Goal: Browse casually

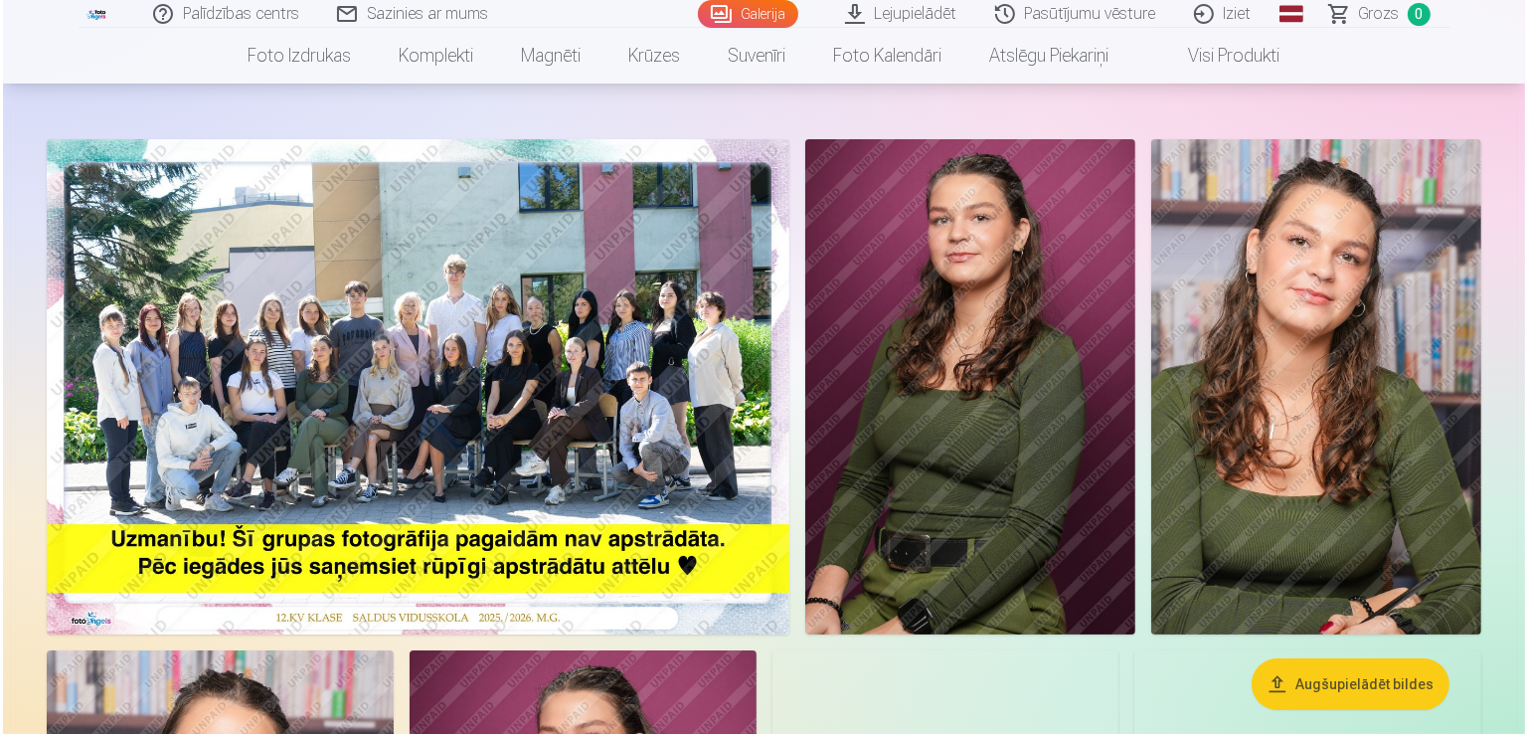
scroll to position [79, 0]
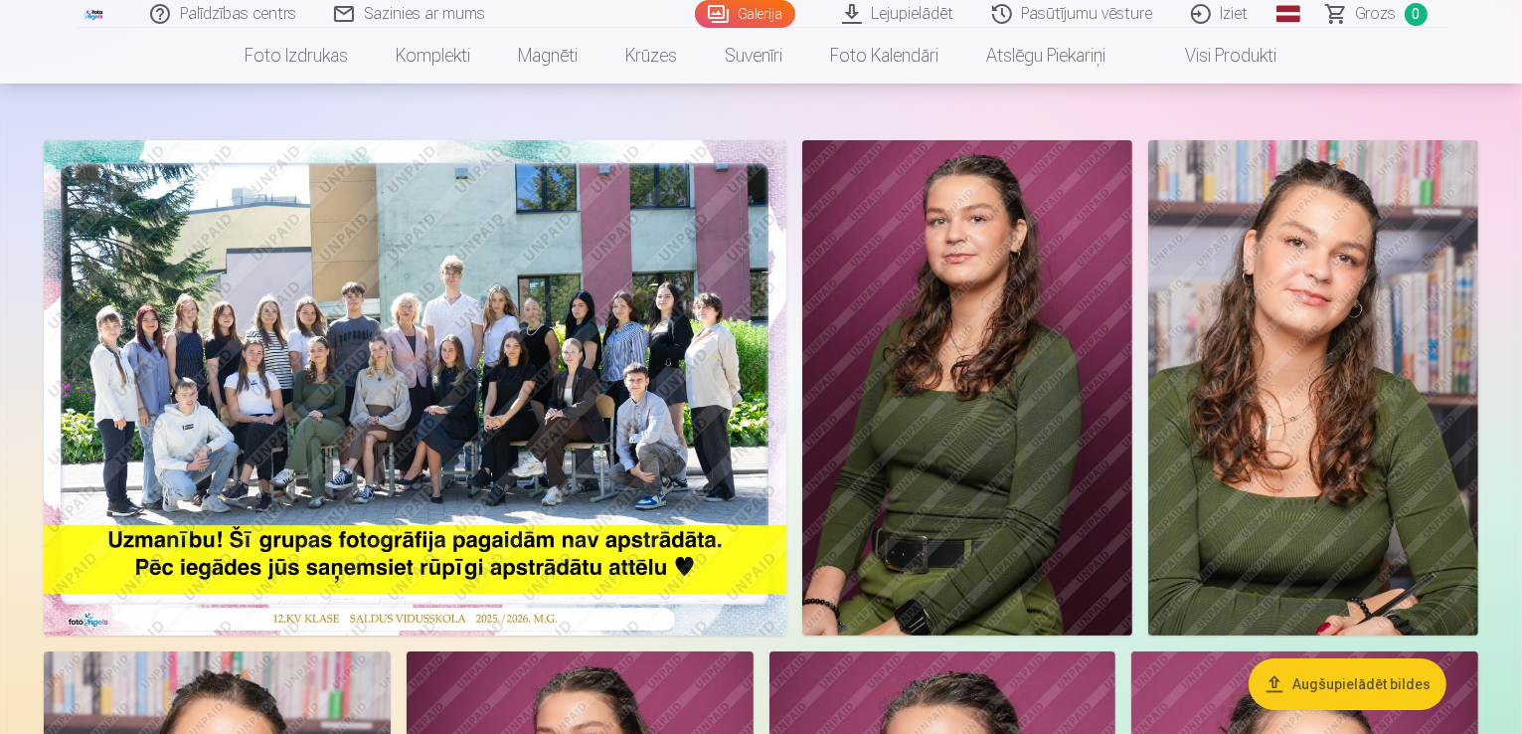
click at [1105, 326] on img at bounding box center [967, 387] width 330 height 495
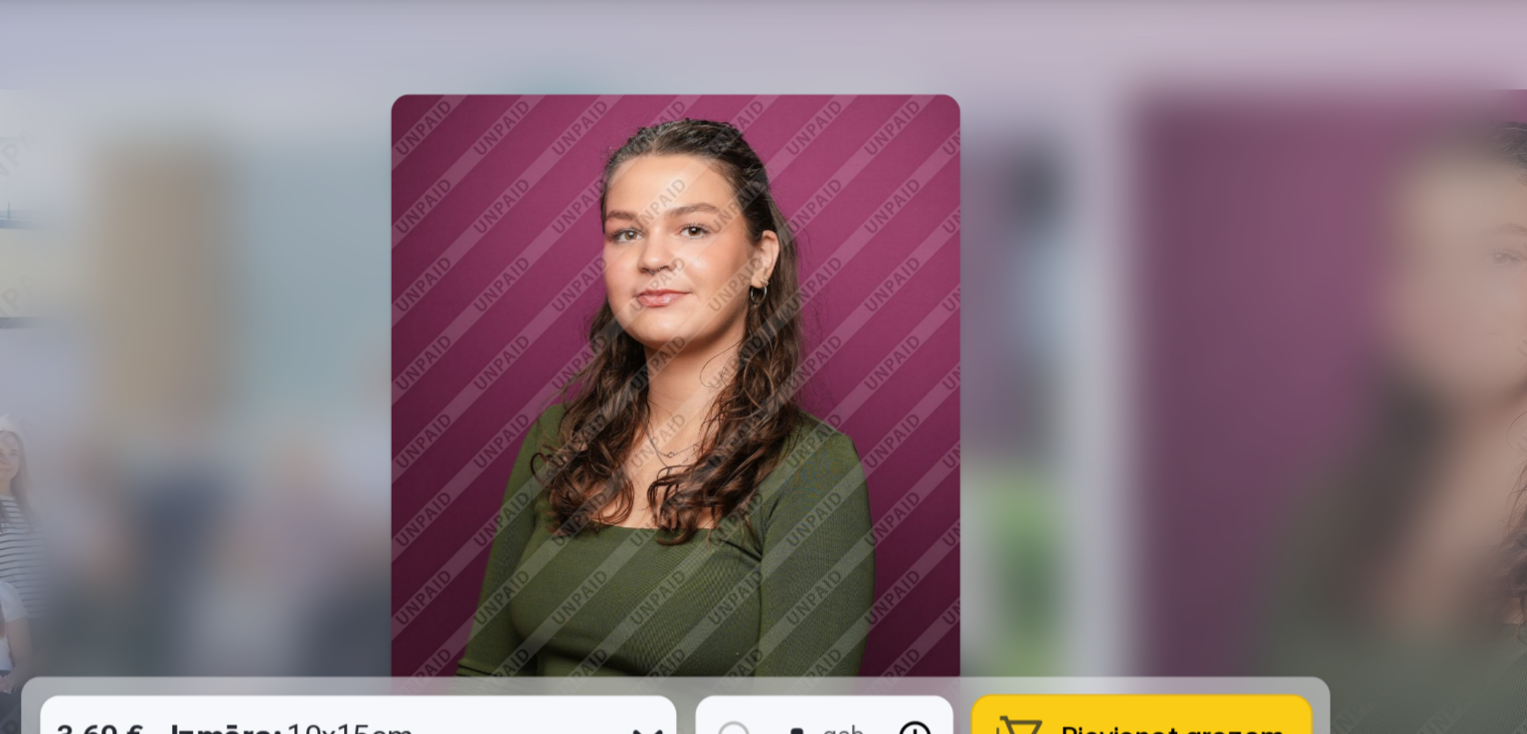
scroll to position [79, 0]
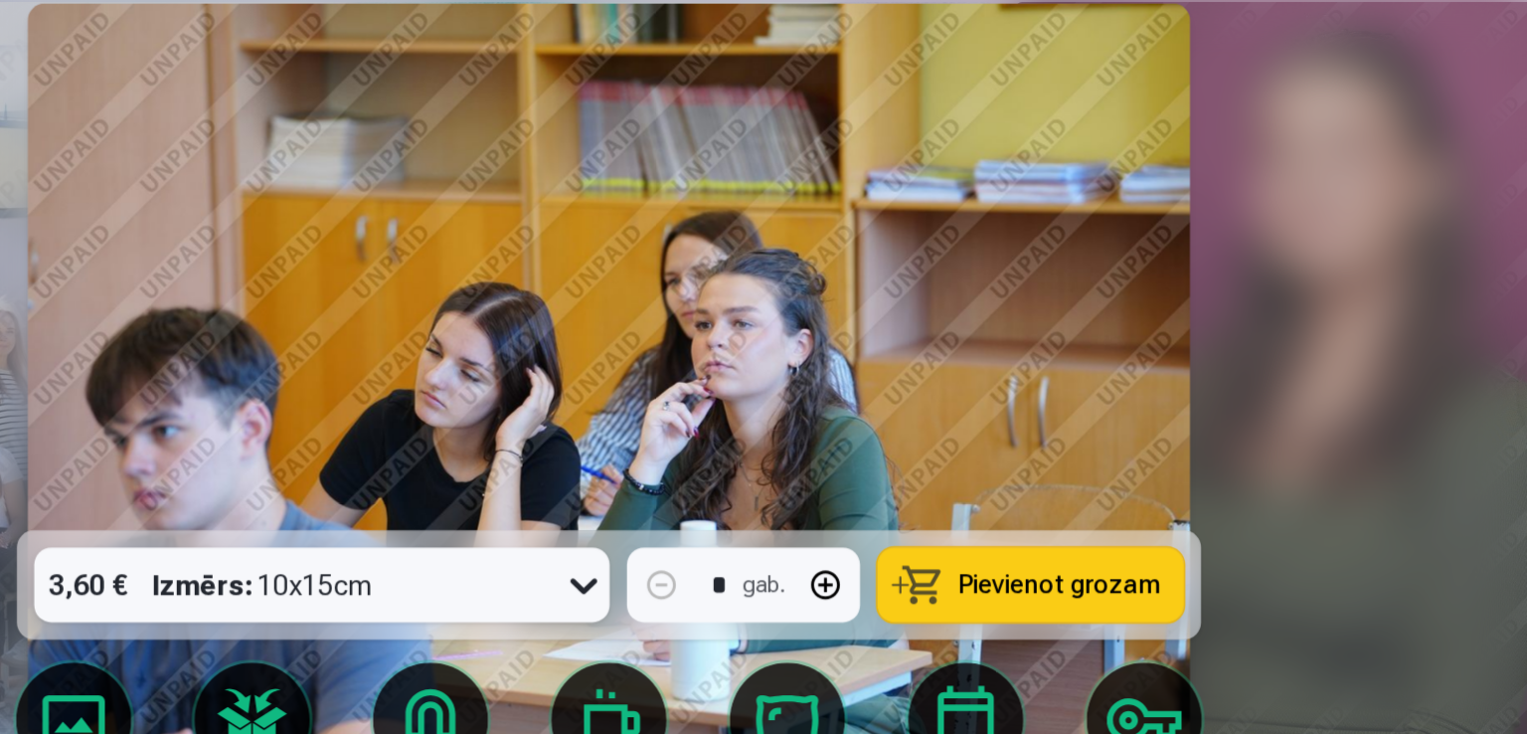
scroll to position [77, 0]
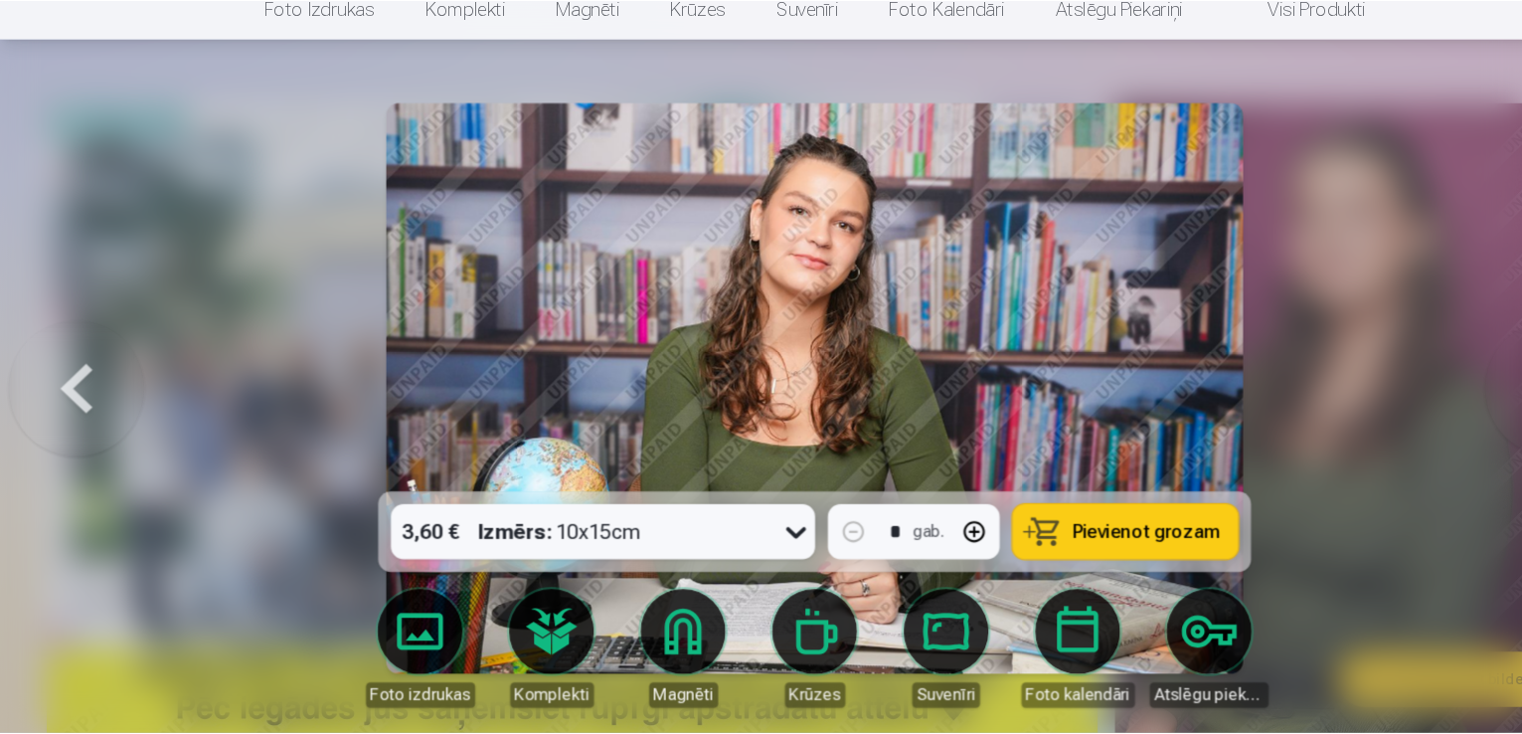
scroll to position [76, 0]
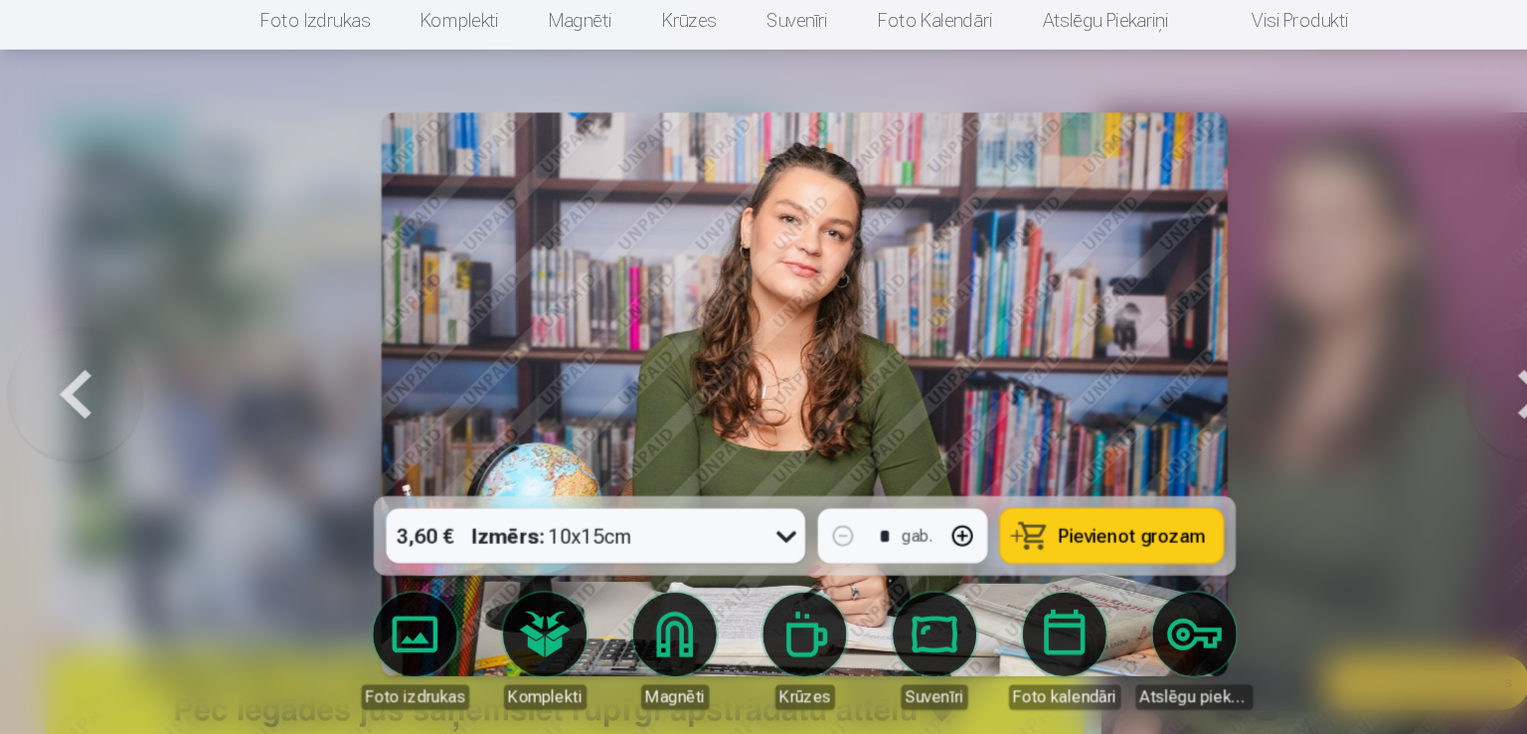
click at [1438, 379] on button at bounding box center [1455, 410] width 127 height 153
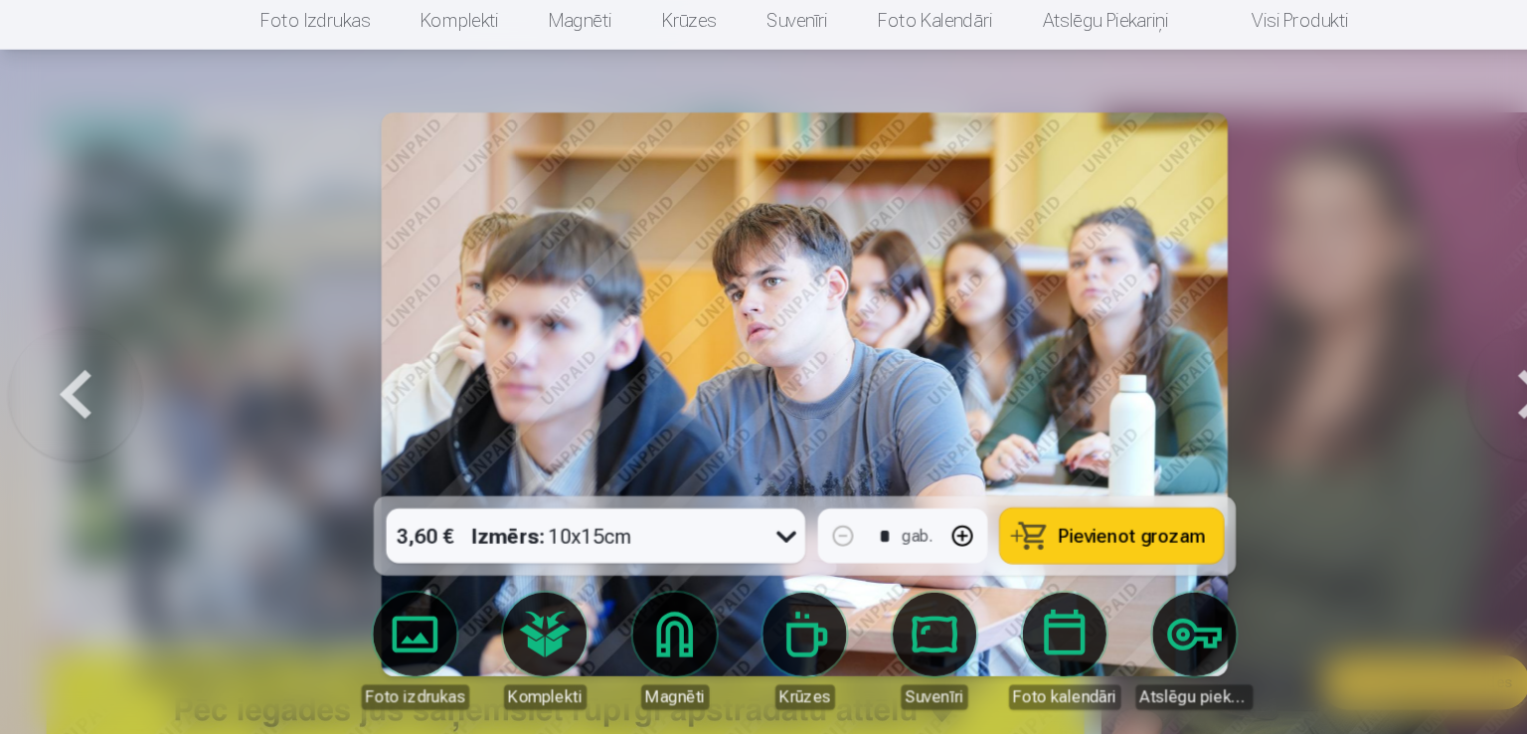
click at [1438, 379] on button at bounding box center [1455, 410] width 127 height 153
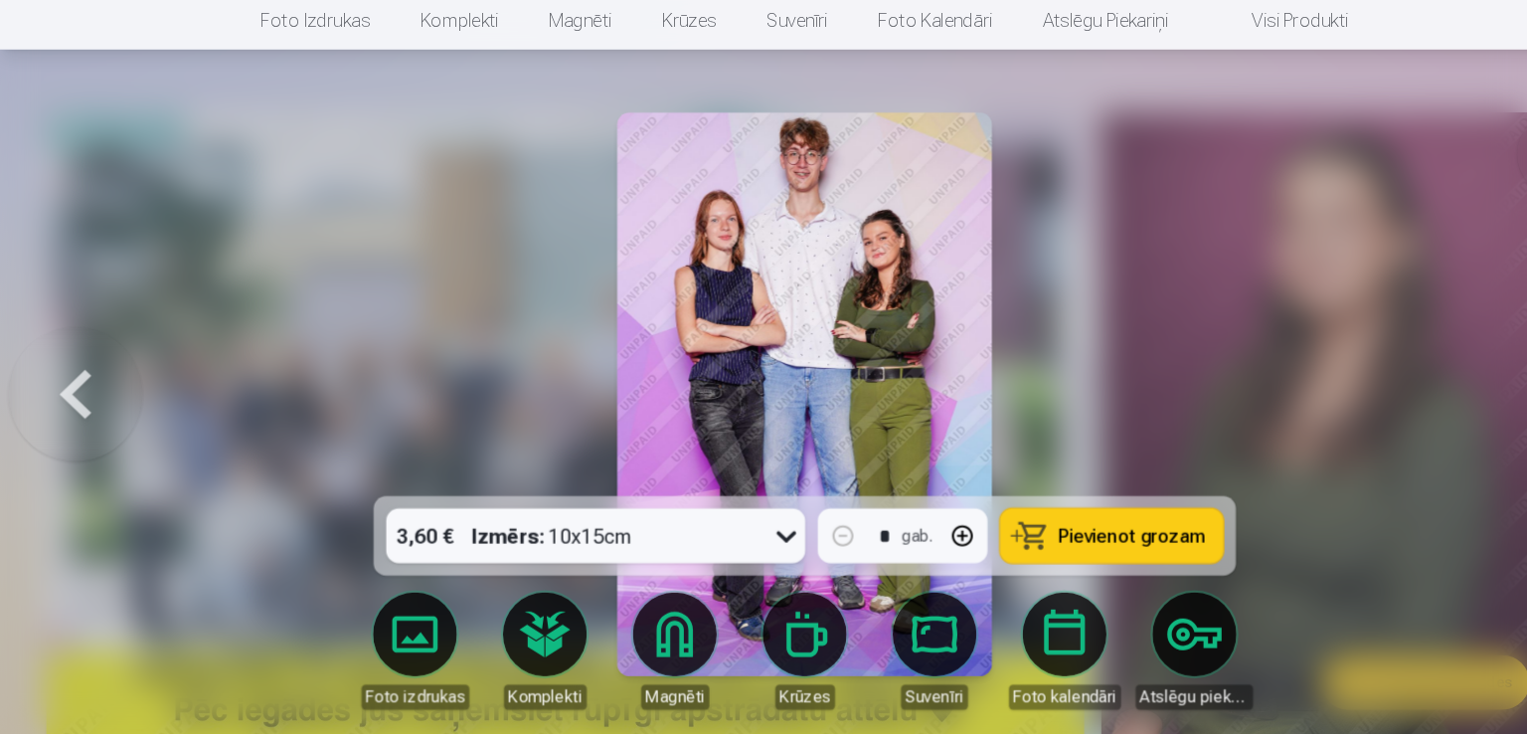
click at [1438, 379] on div at bounding box center [763, 367] width 1527 height 734
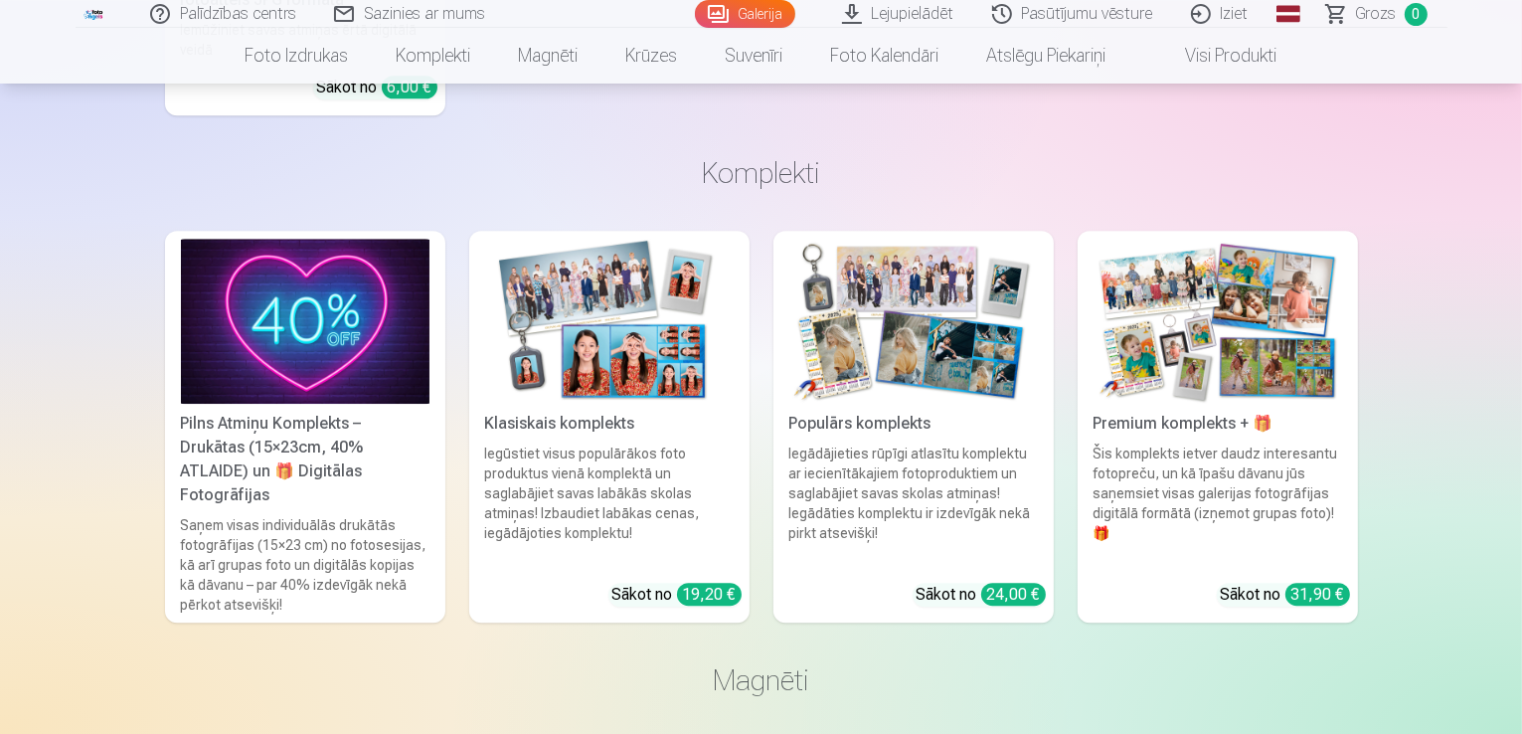
scroll to position [5644, 0]
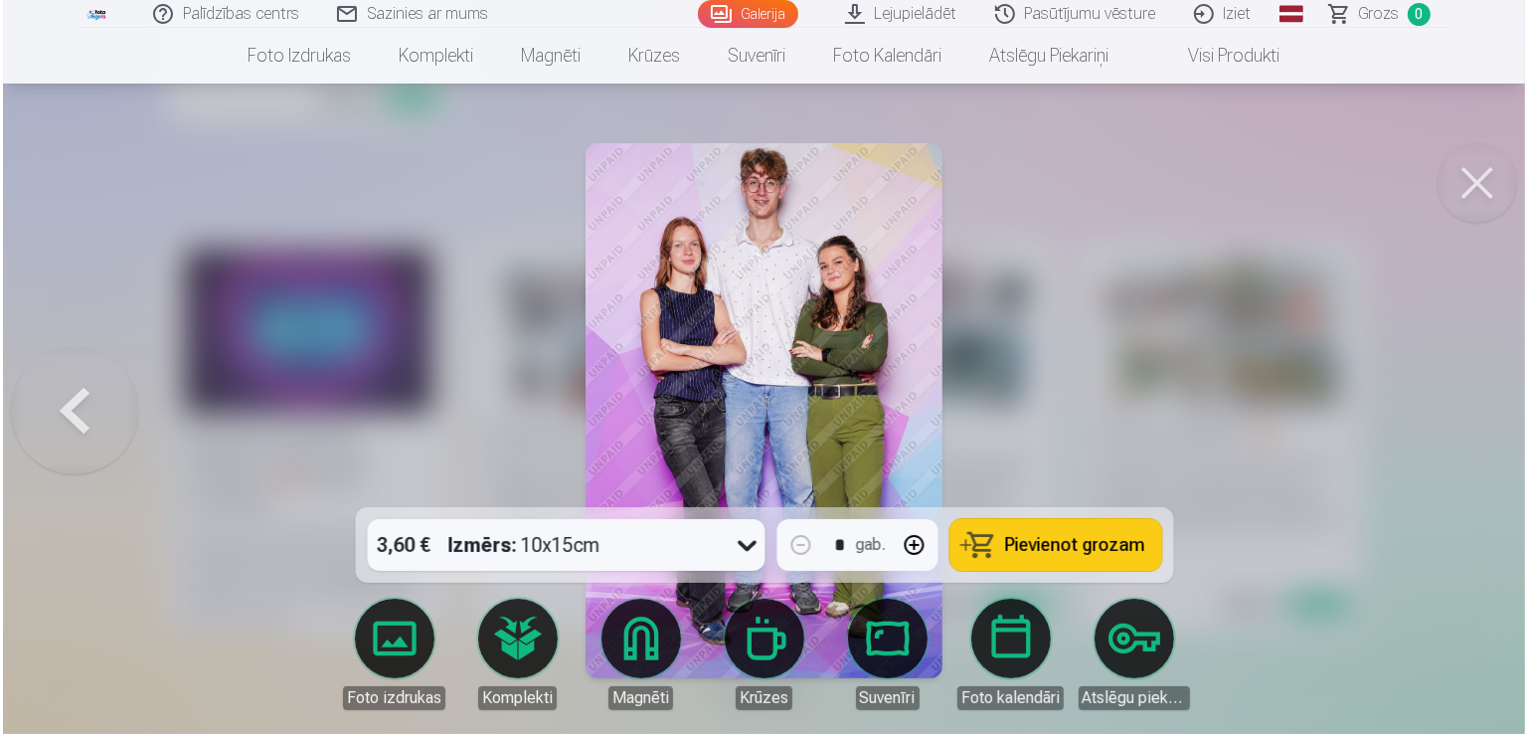
scroll to position [5662, 0]
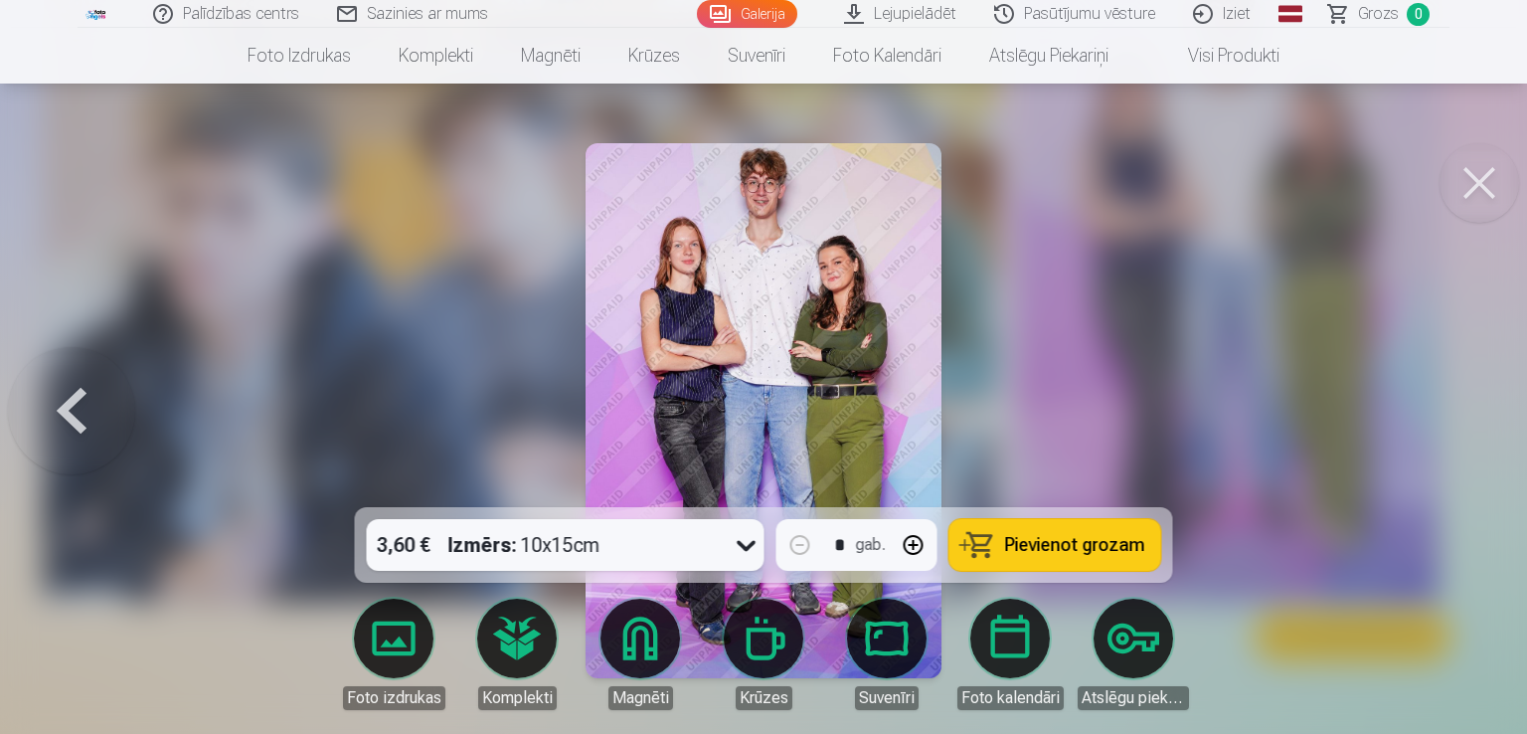
click at [863, 296] on img at bounding box center [763, 410] width 357 height 535
click at [89, 373] on button at bounding box center [71, 410] width 127 height 153
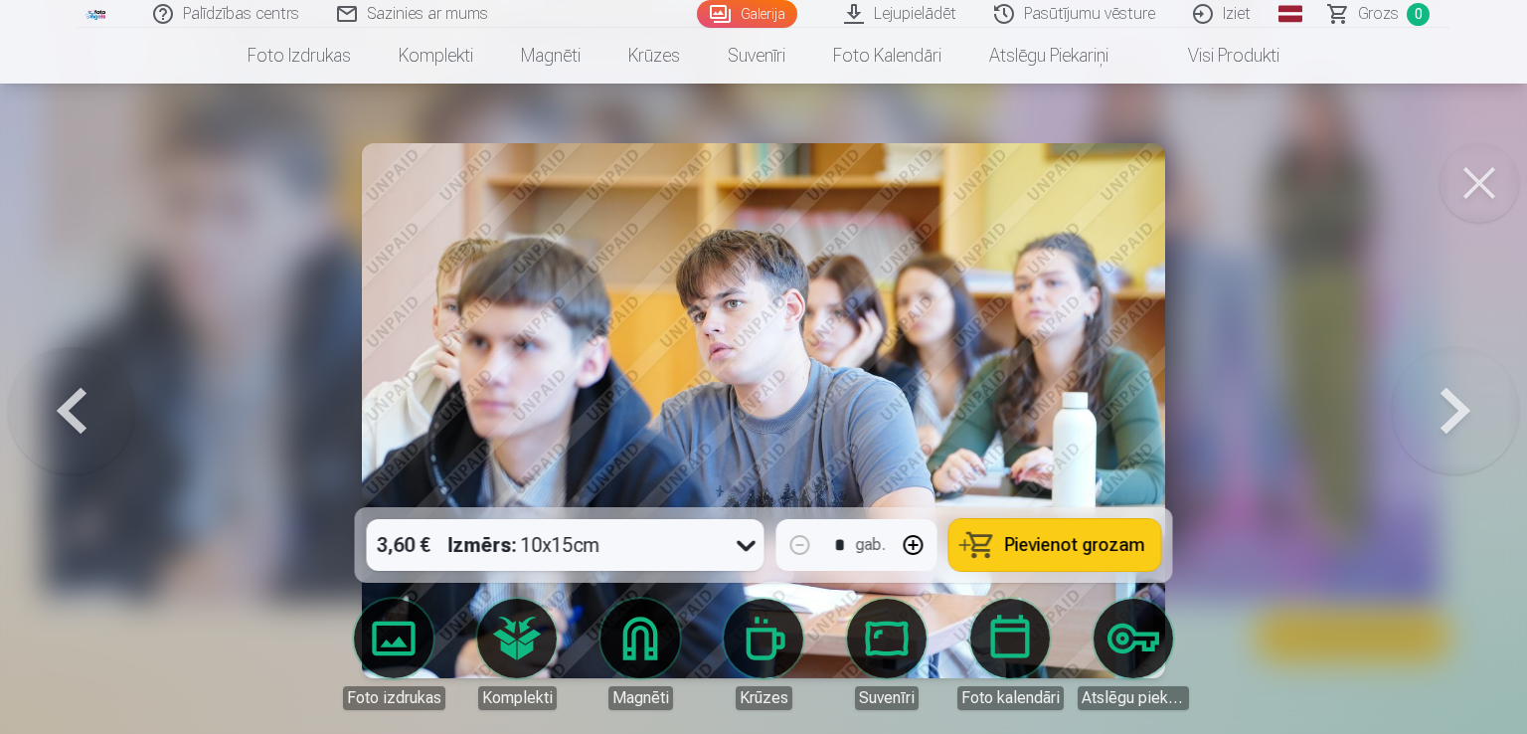
click at [83, 383] on button at bounding box center [71, 410] width 127 height 153
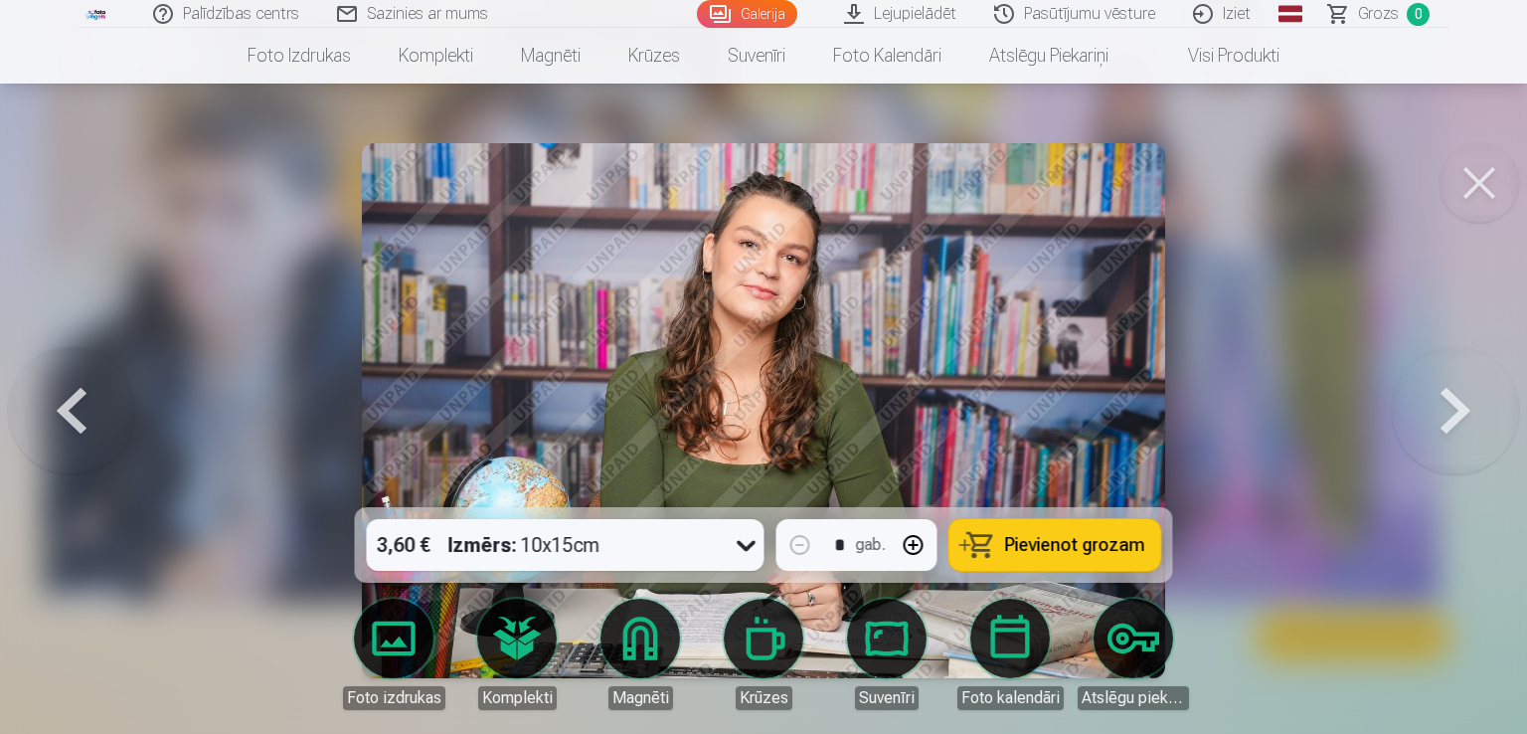
click at [83, 383] on button at bounding box center [71, 410] width 127 height 153
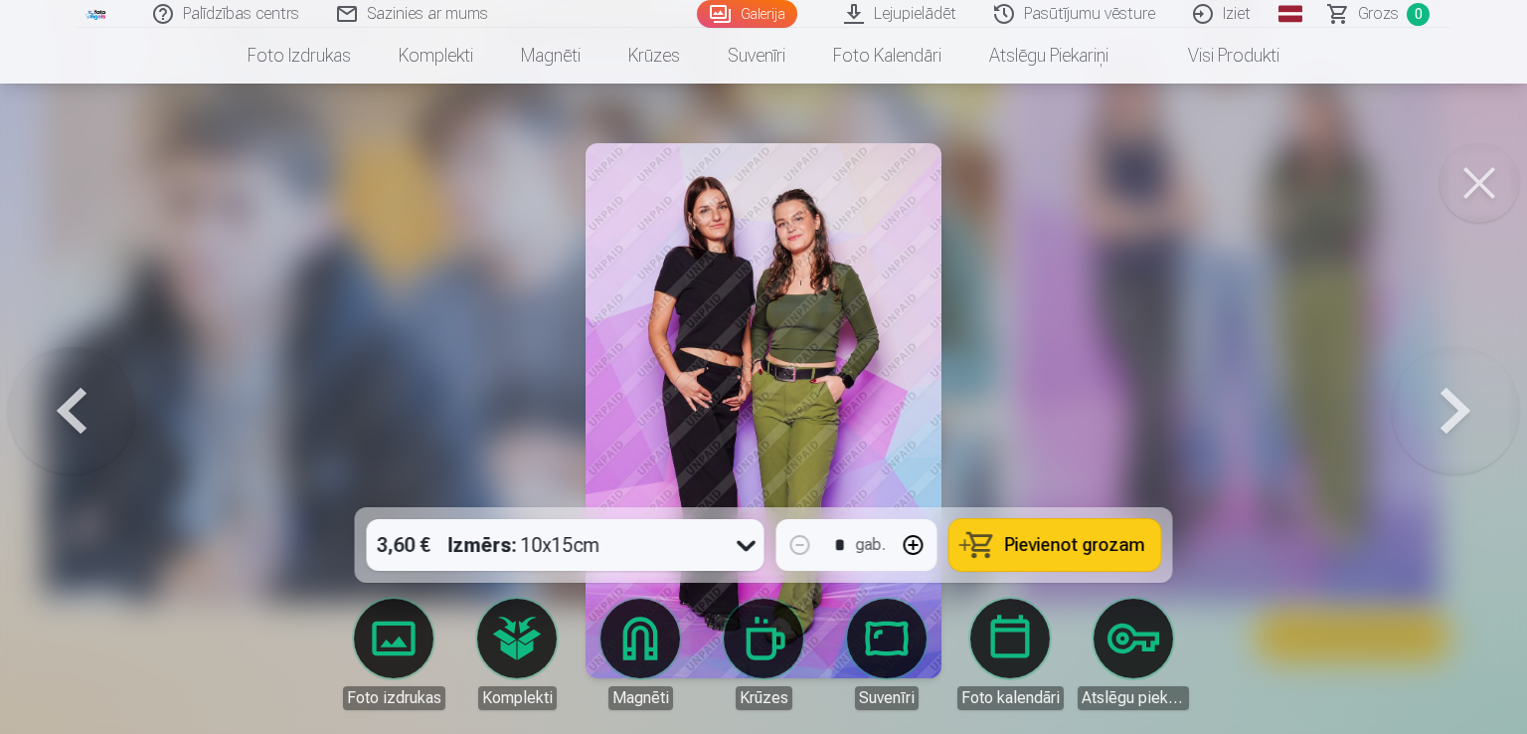
click at [83, 383] on button at bounding box center [71, 410] width 127 height 153
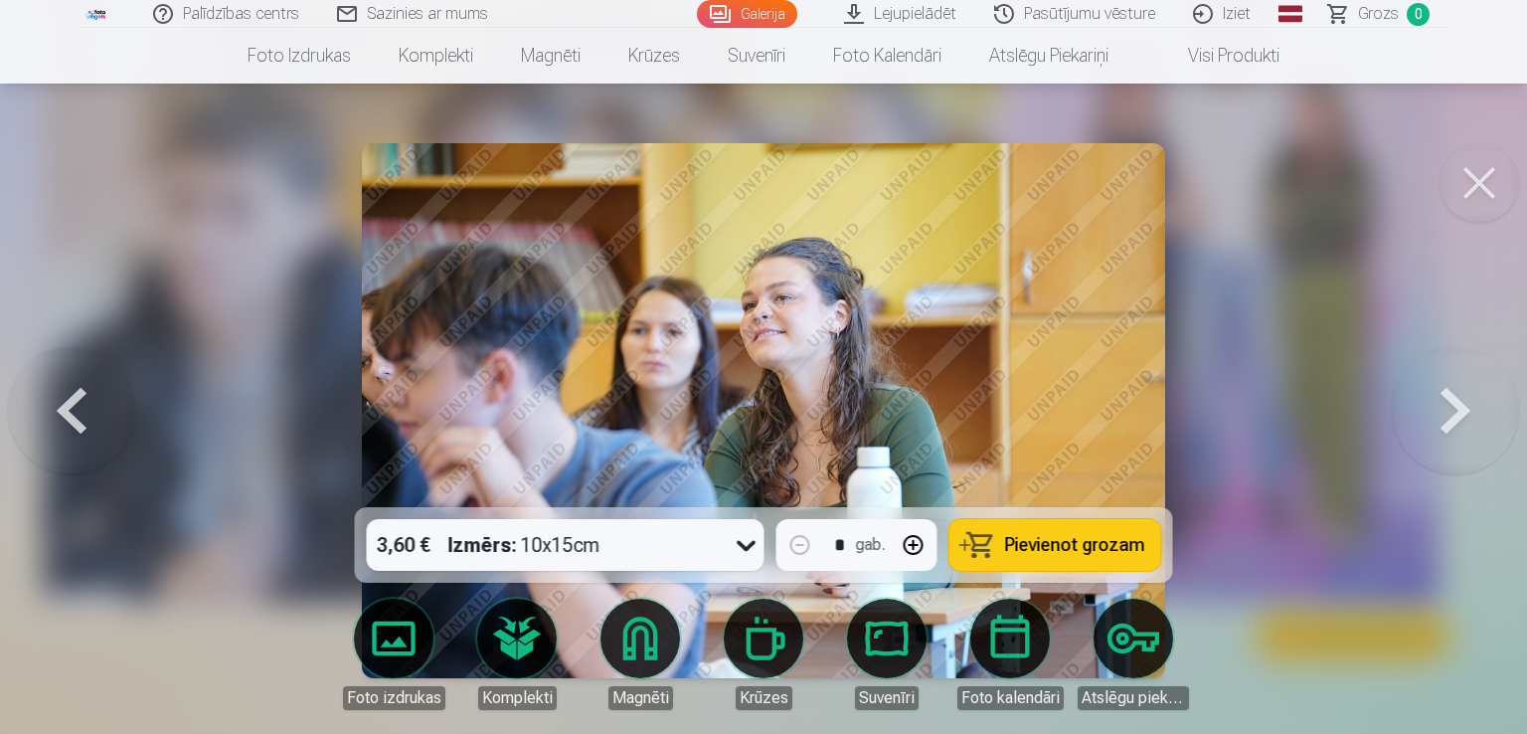
click at [83, 383] on button at bounding box center [71, 410] width 127 height 153
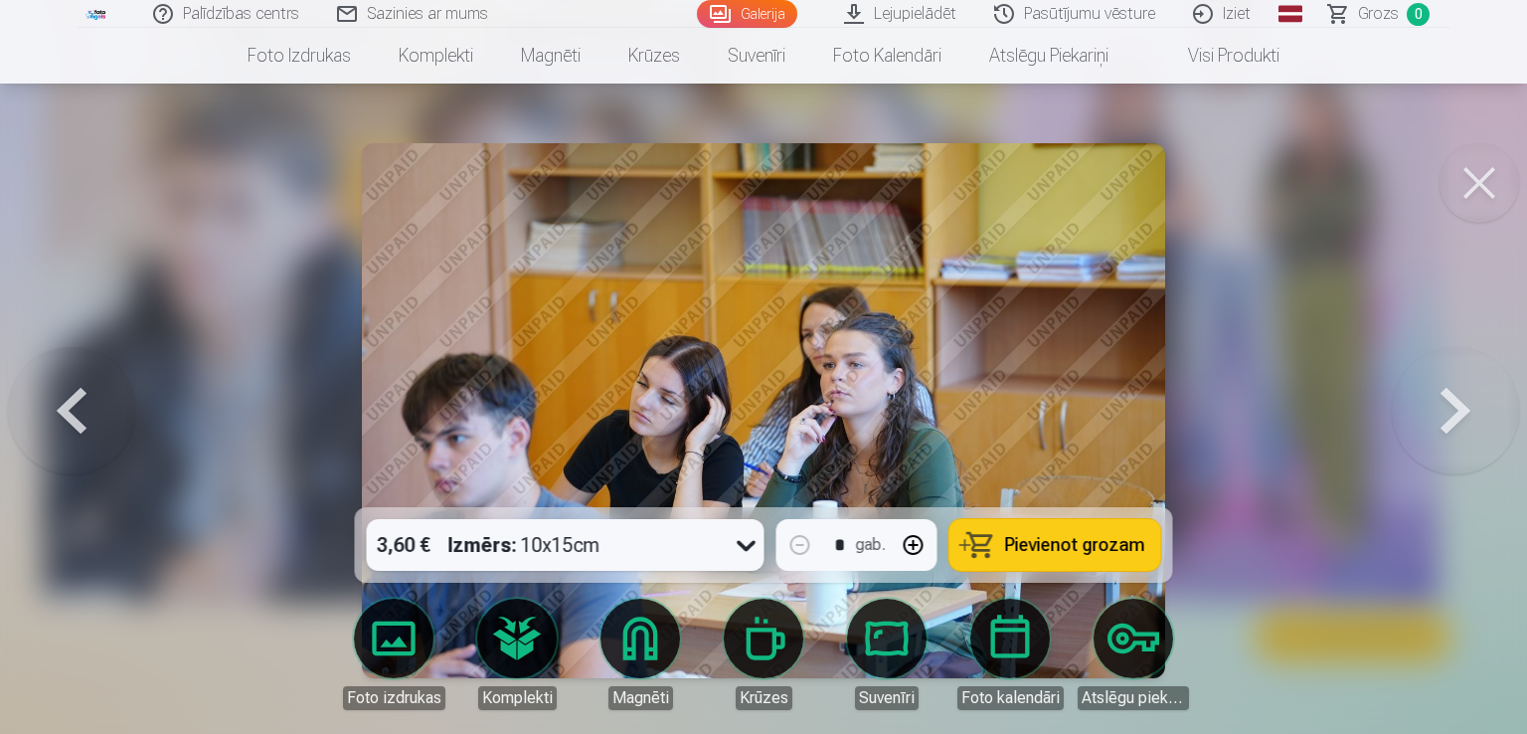
click at [83, 383] on button at bounding box center [71, 410] width 127 height 153
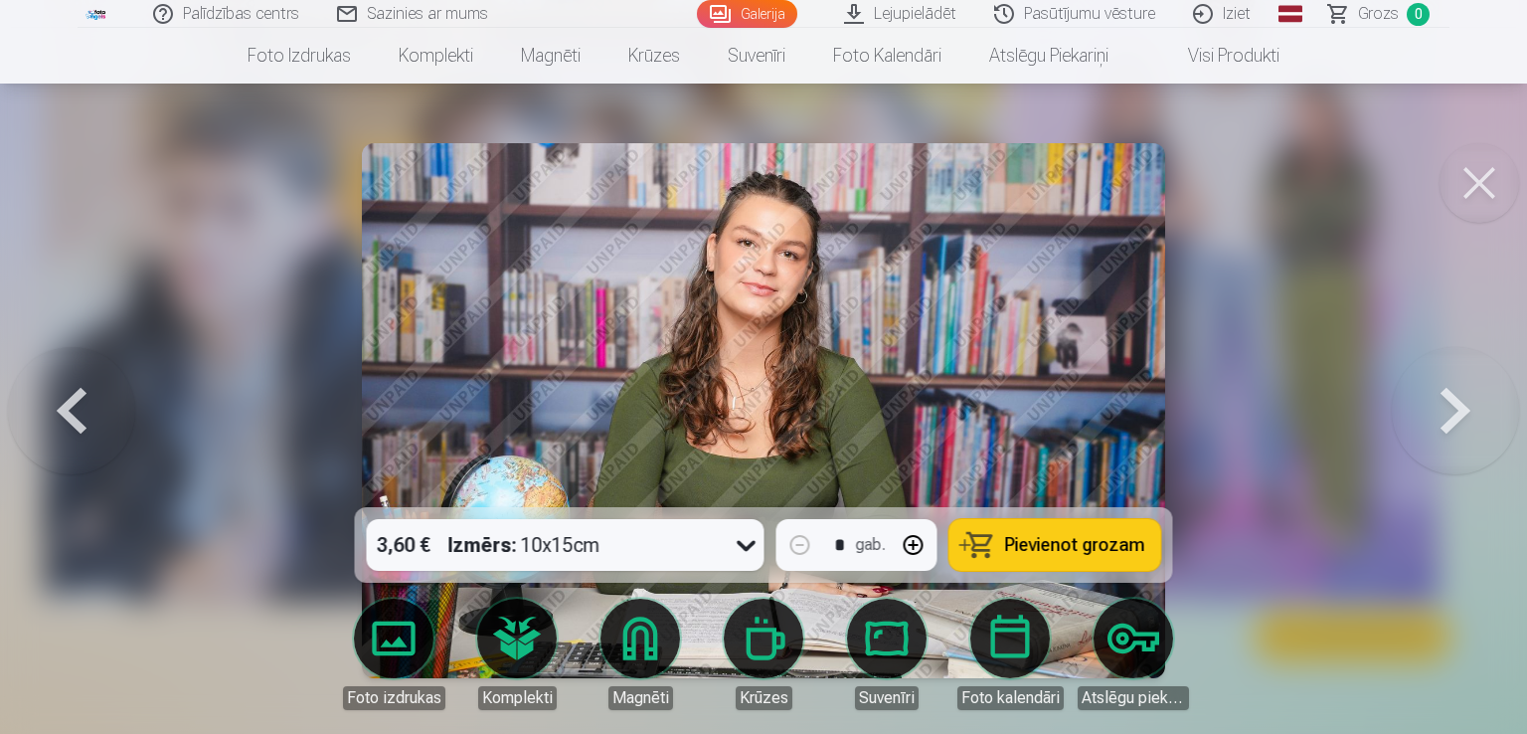
click at [83, 383] on button at bounding box center [71, 410] width 127 height 153
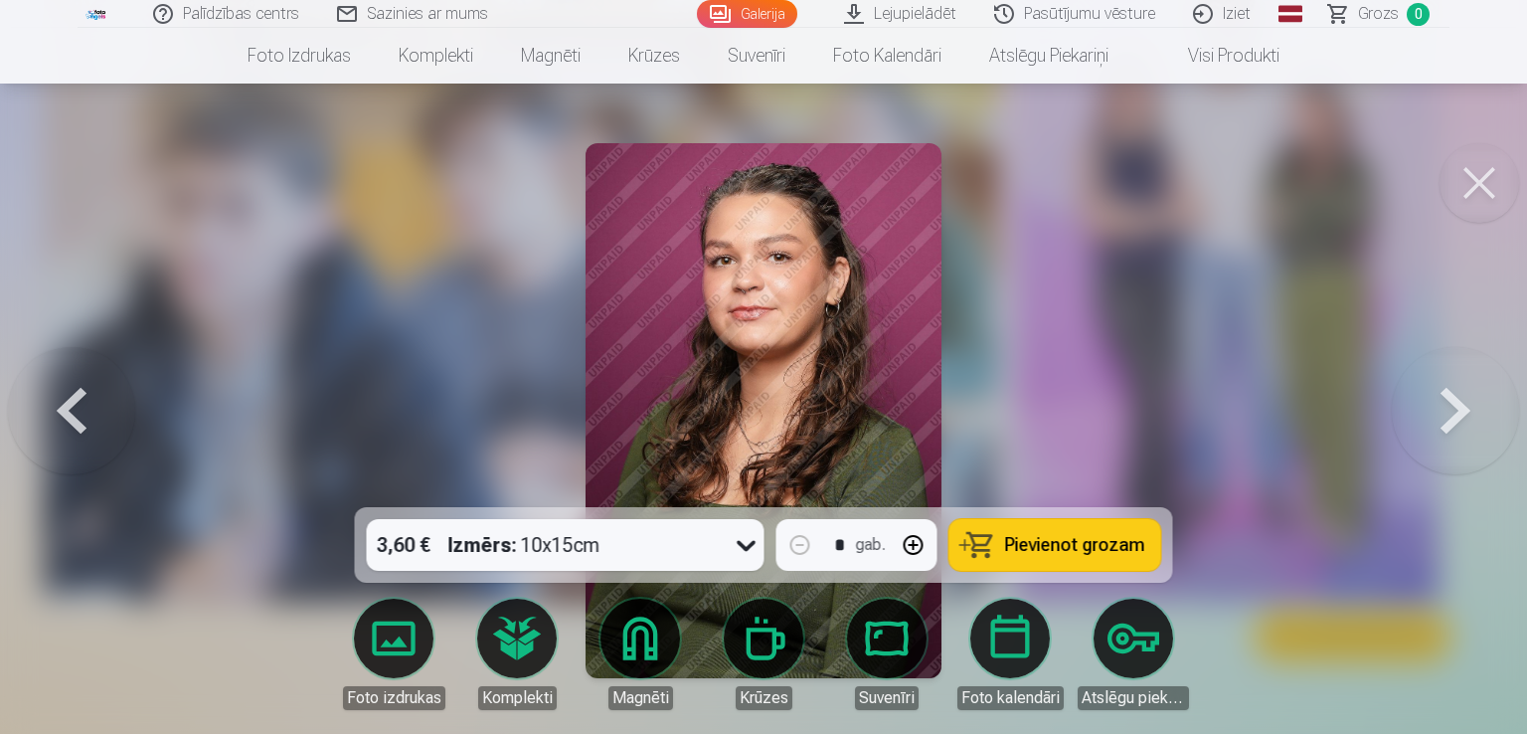
click at [83, 383] on button at bounding box center [71, 410] width 127 height 153
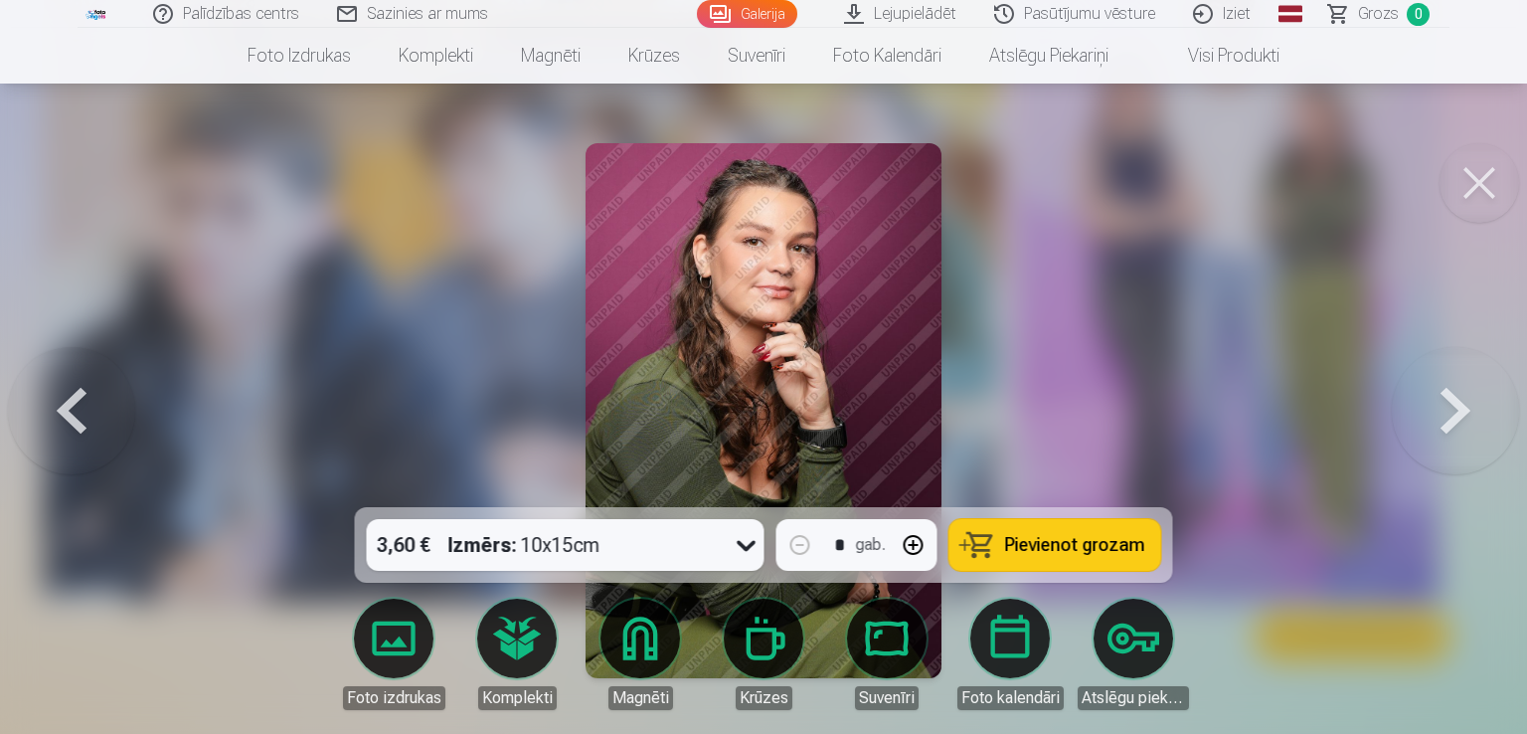
click at [83, 383] on button at bounding box center [71, 410] width 127 height 153
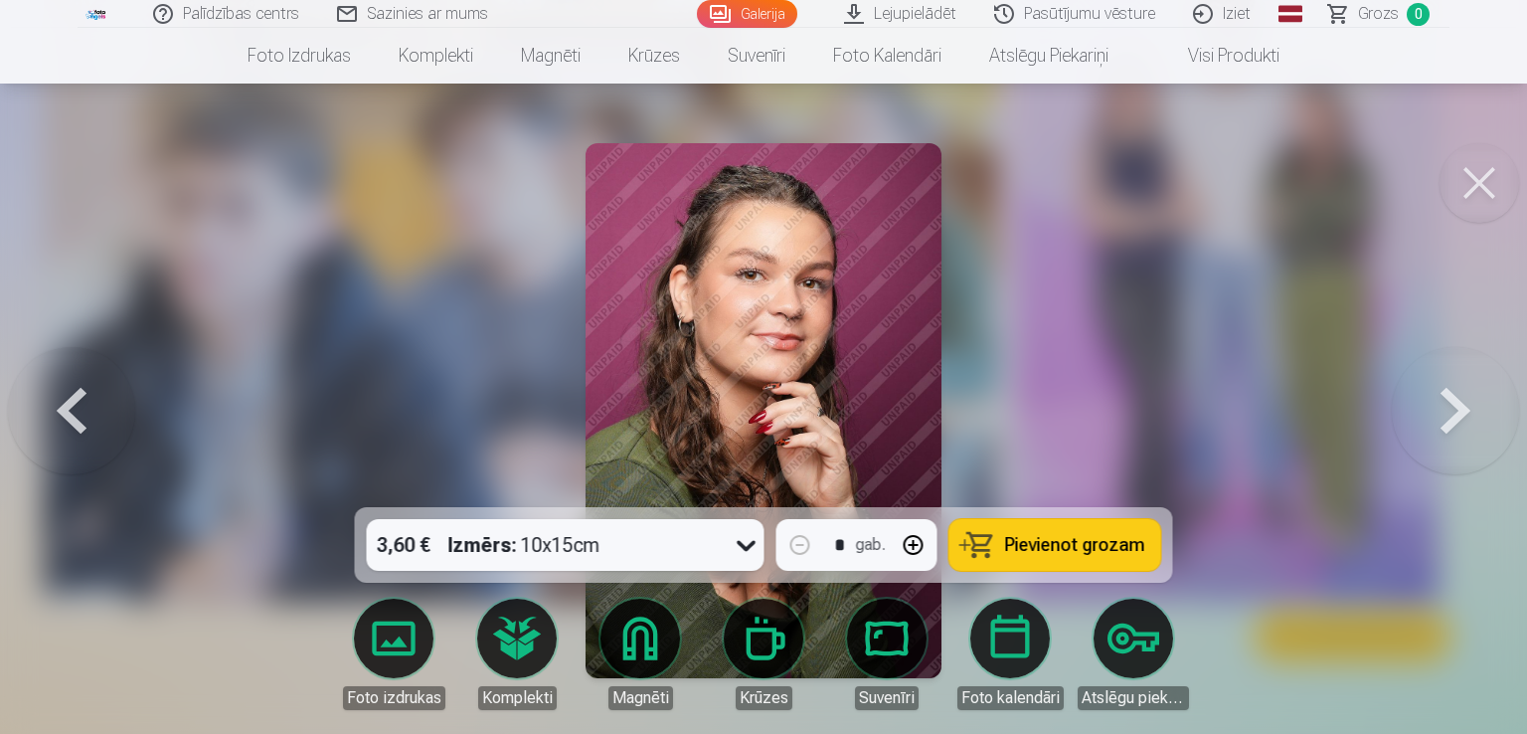
click at [83, 383] on button at bounding box center [71, 410] width 127 height 153
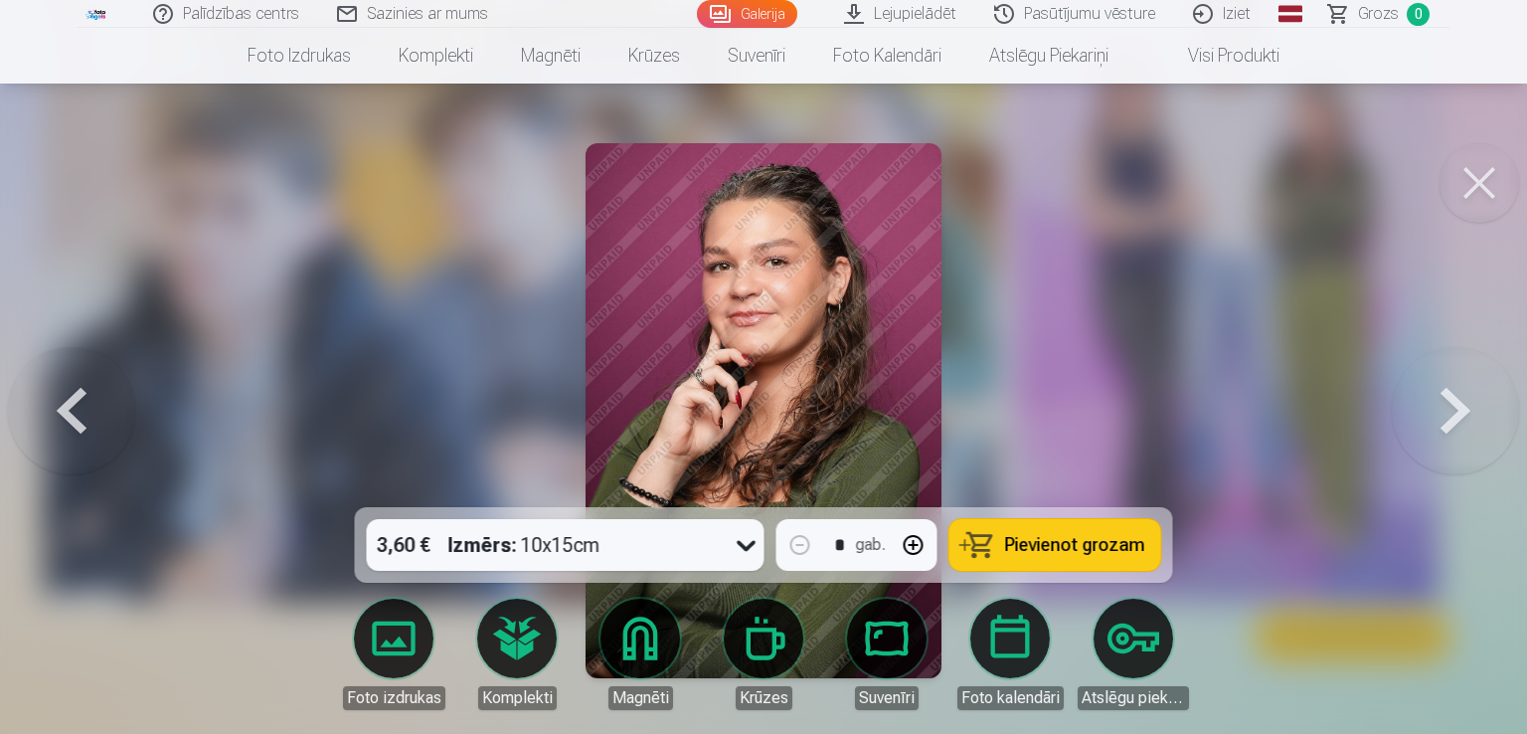
click at [83, 383] on button at bounding box center [71, 410] width 127 height 153
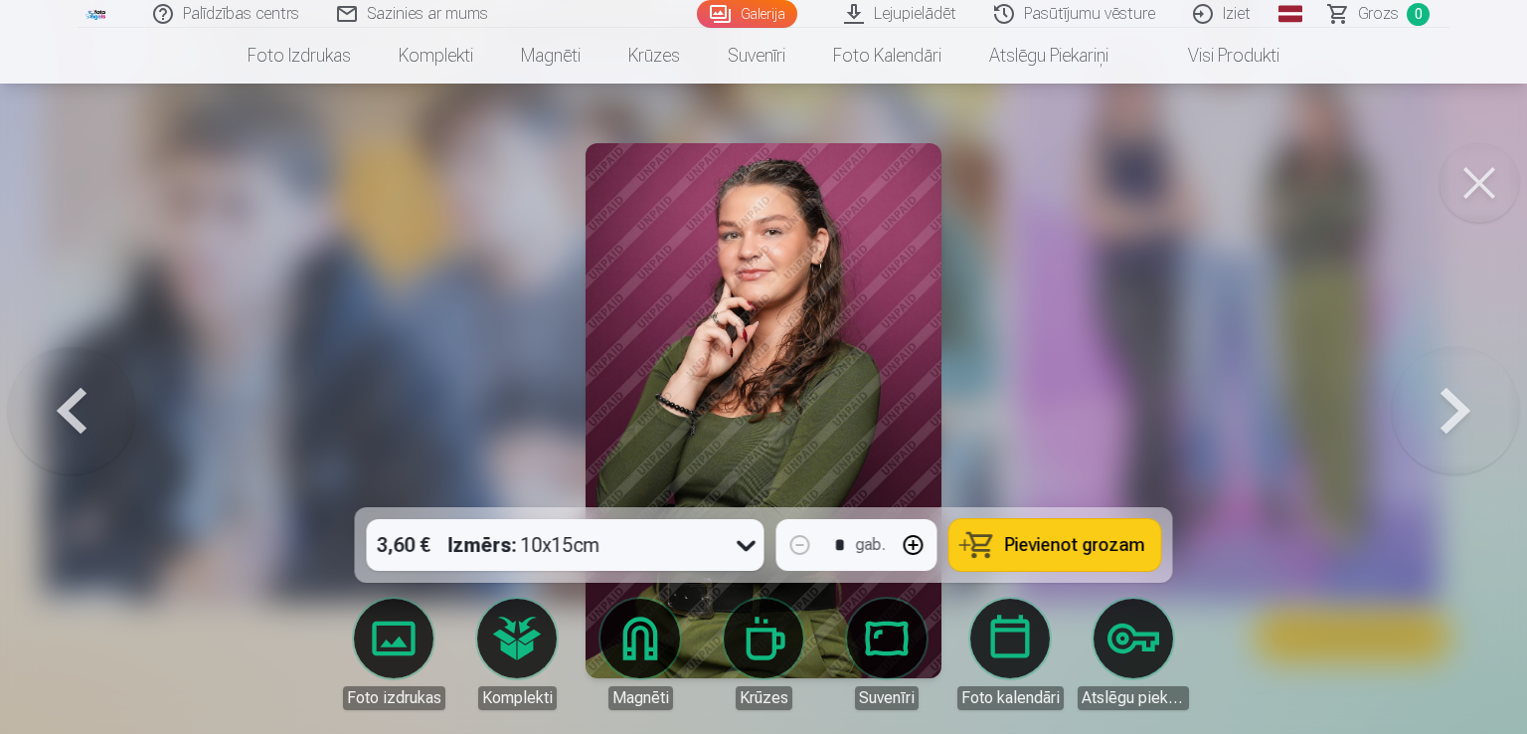
click at [83, 383] on button at bounding box center [71, 410] width 127 height 153
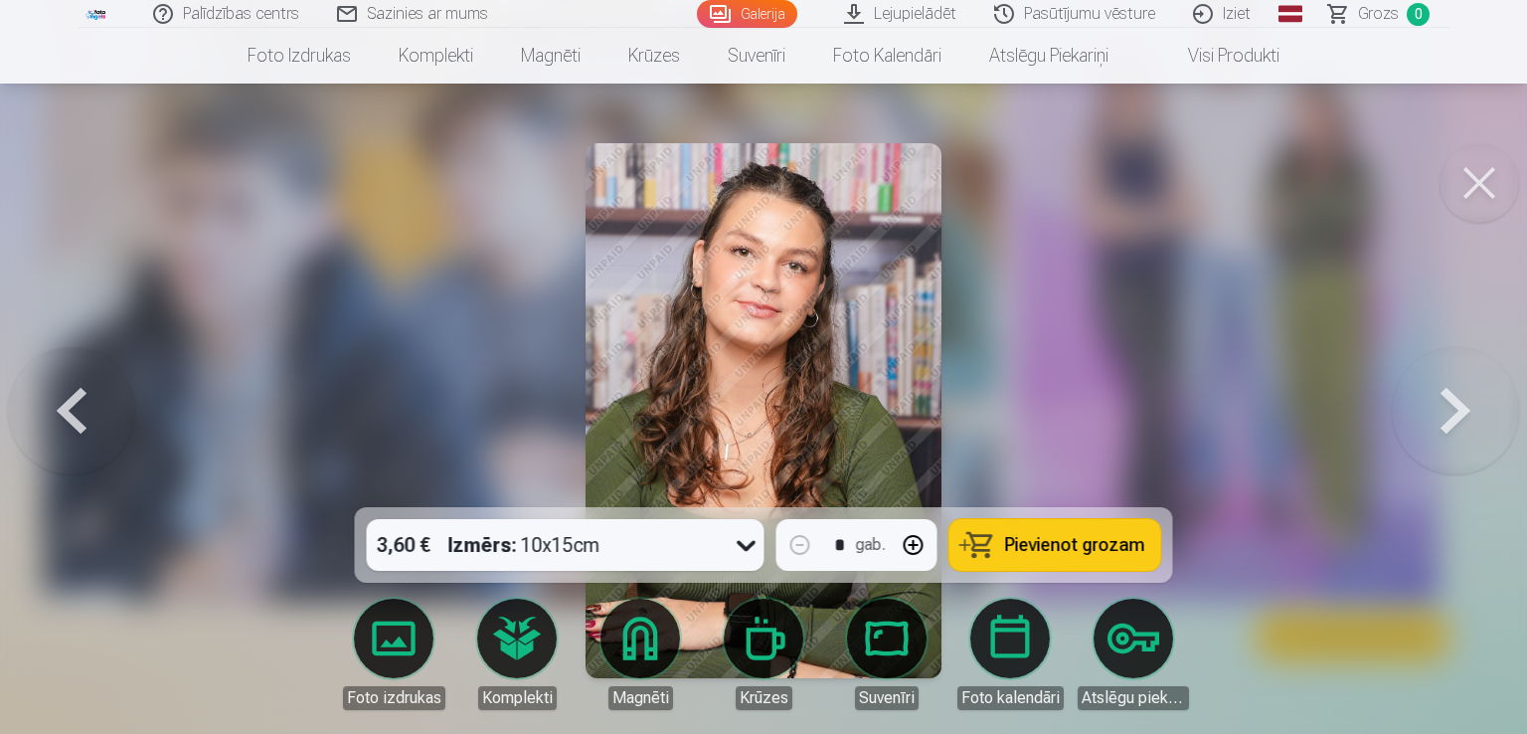
click at [83, 383] on button at bounding box center [71, 410] width 127 height 153
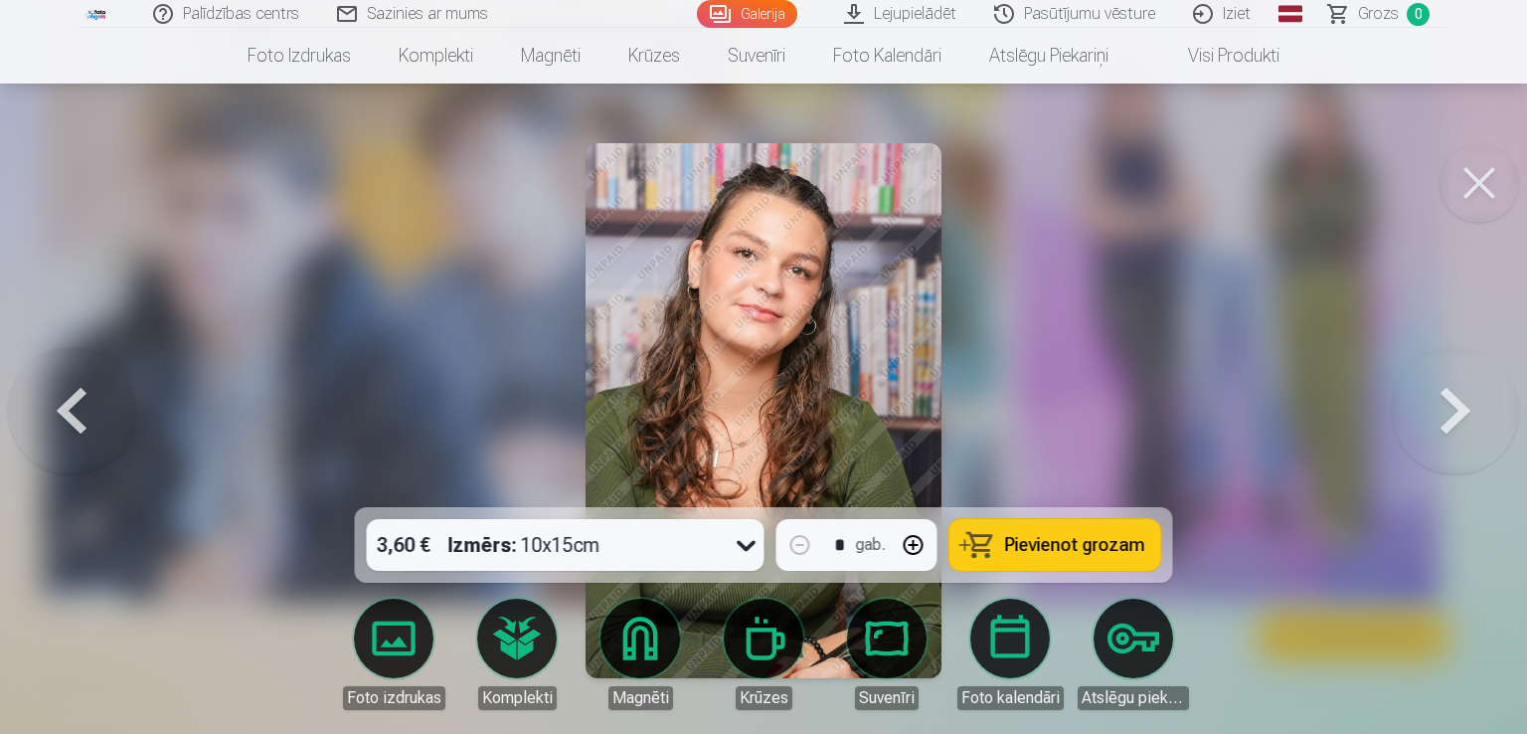
click at [83, 383] on button at bounding box center [71, 410] width 127 height 153
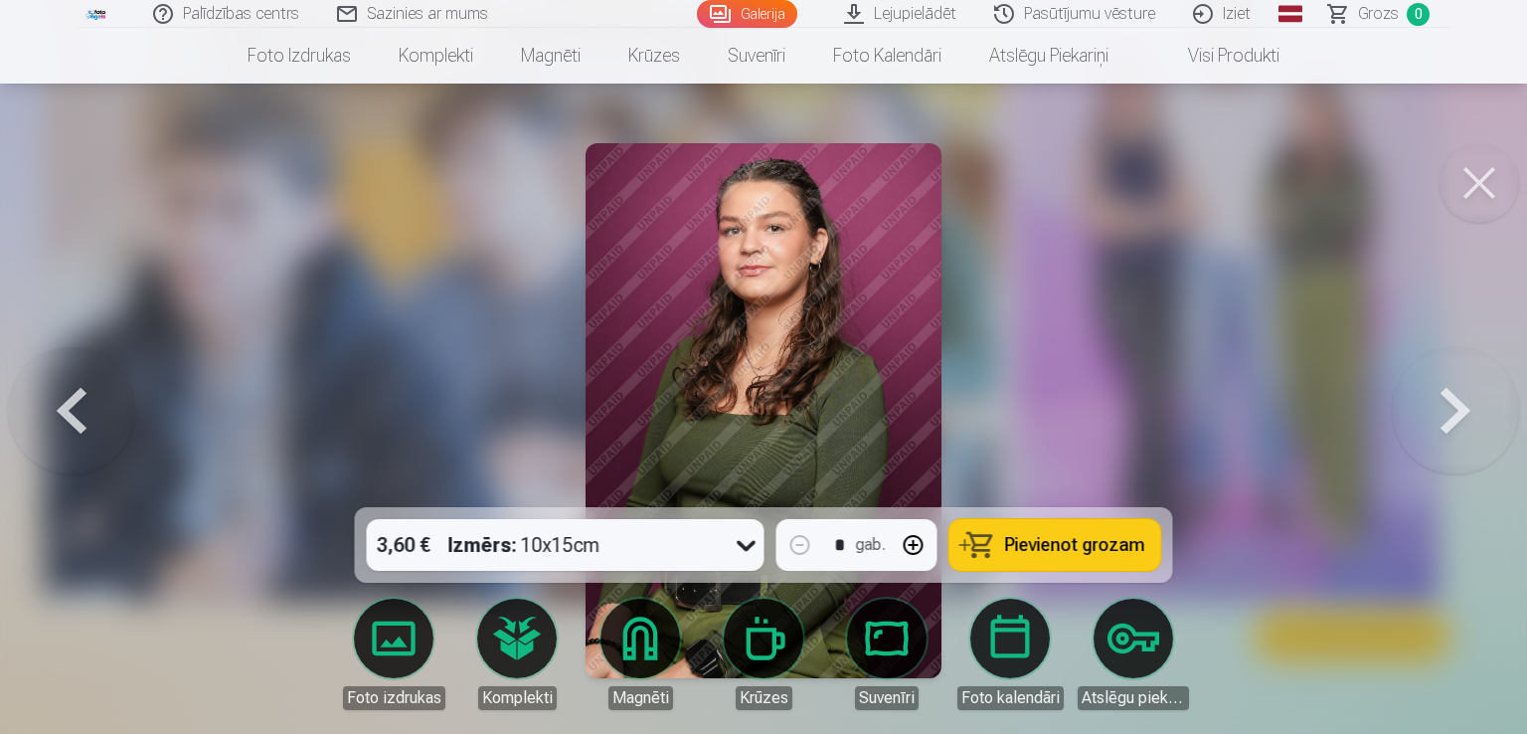
click at [83, 383] on button at bounding box center [71, 410] width 127 height 153
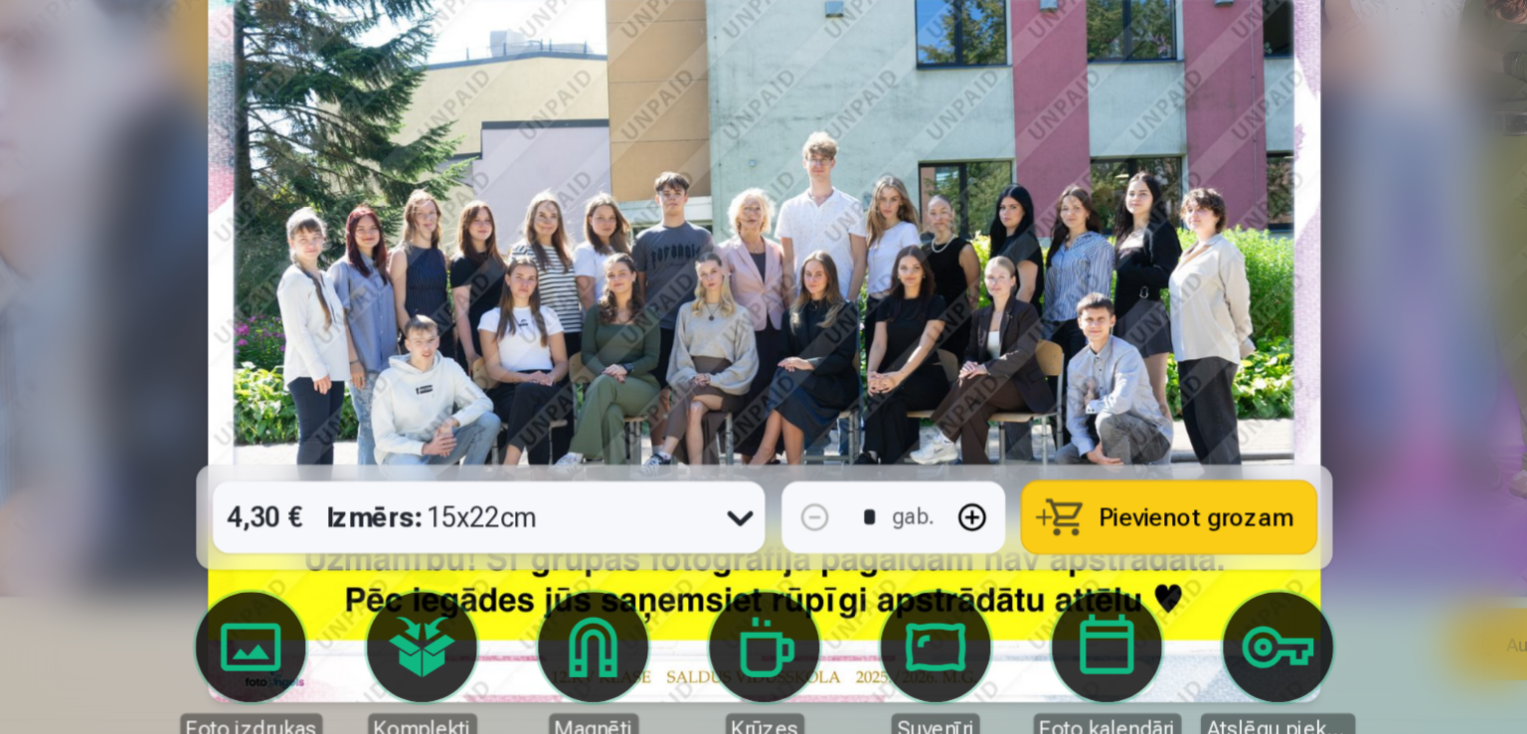
scroll to position [5661, 0]
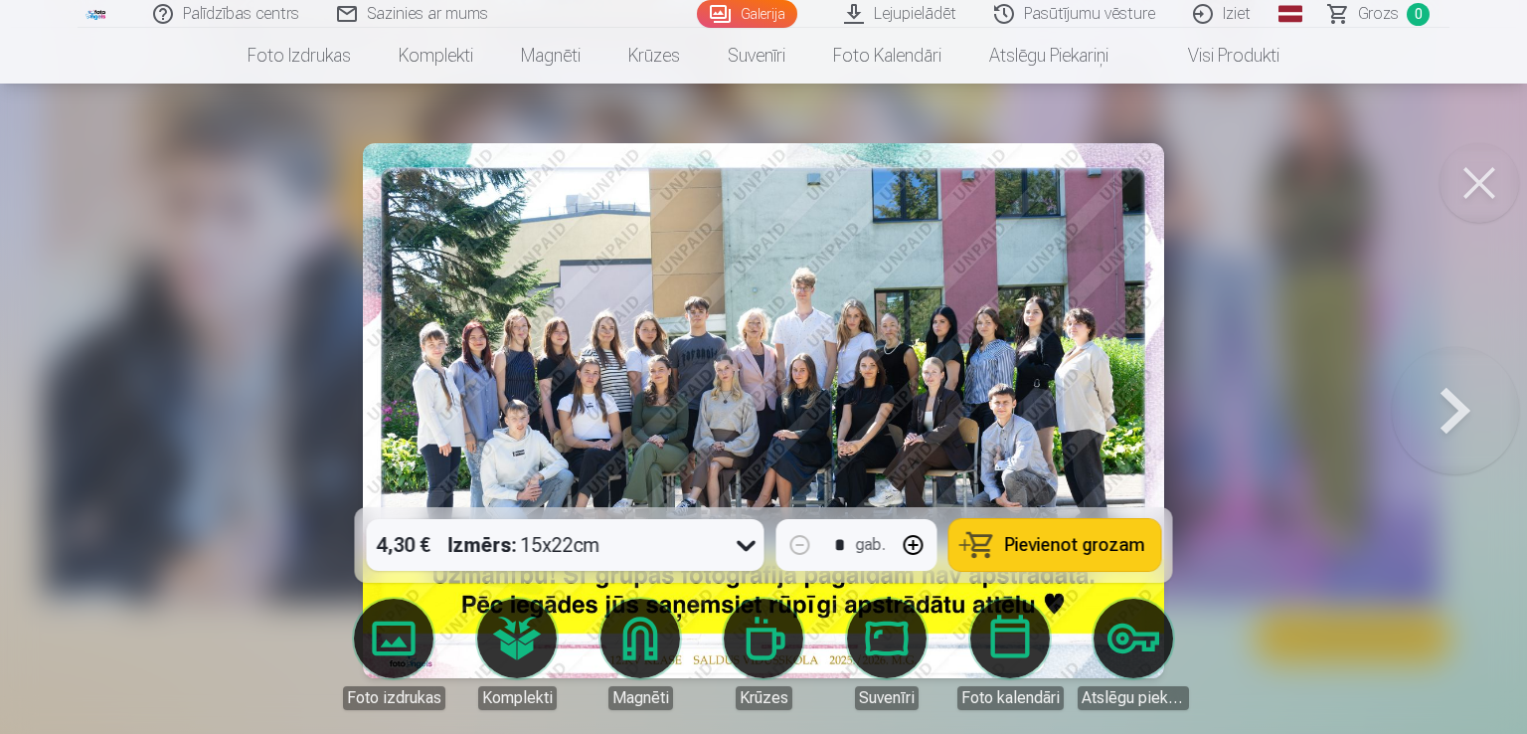
click at [1499, 179] on button at bounding box center [1479, 183] width 80 height 80
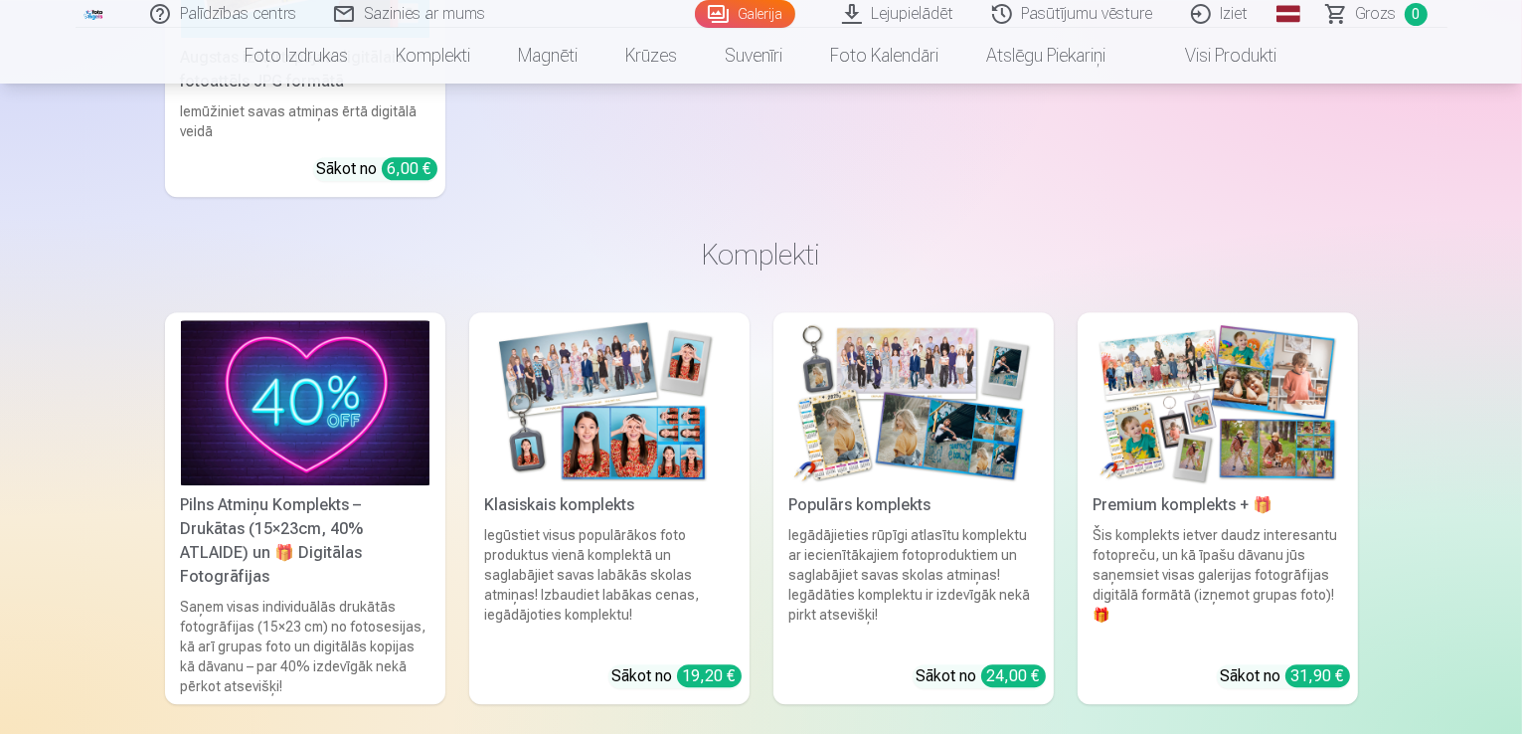
scroll to position [5571, 0]
